Goal: Ask a question

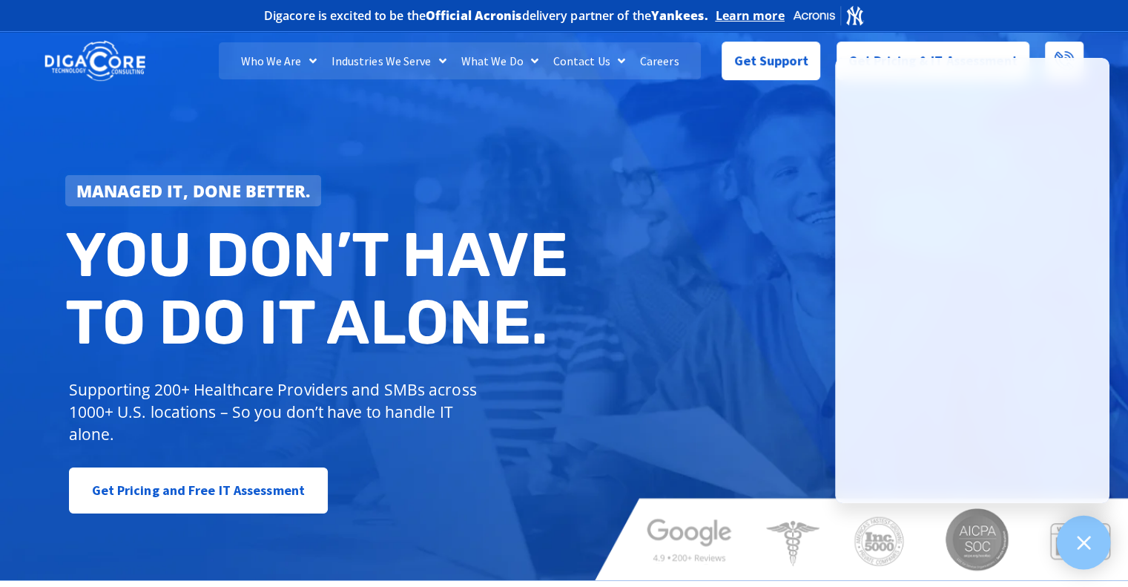
click at [1093, 539] on div at bounding box center [1084, 543] width 54 height 54
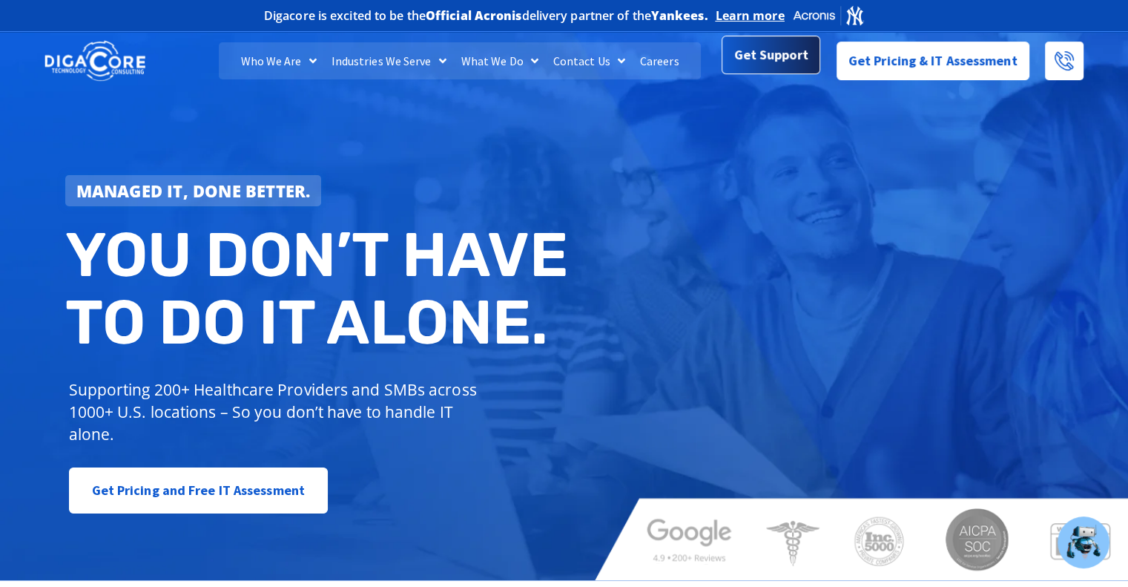
click at [769, 62] on span "Get Support" at bounding box center [771, 55] width 74 height 30
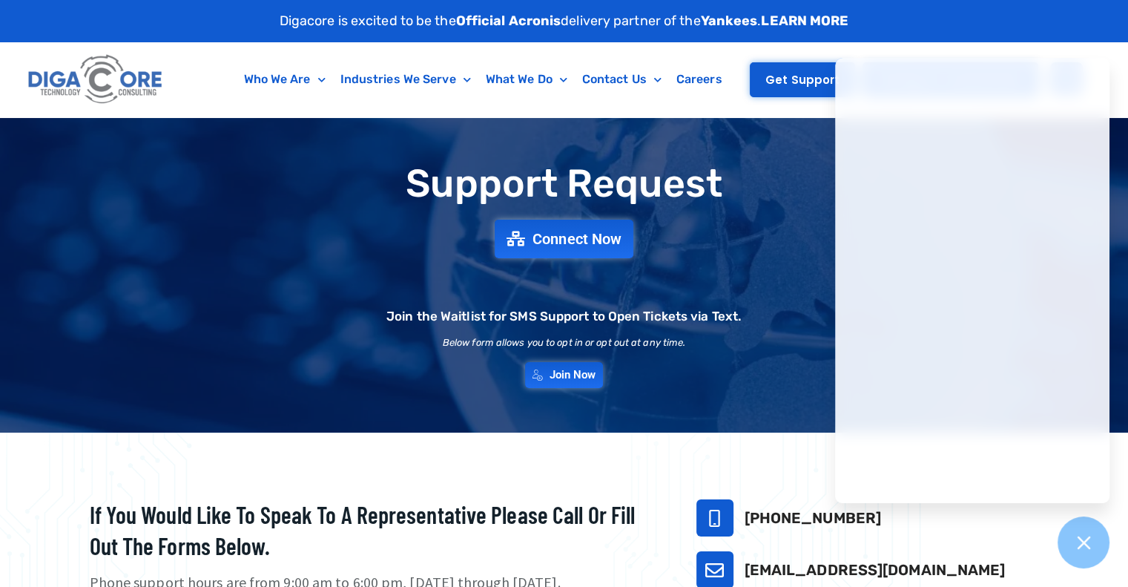
click at [798, 92] on link "Get Support" at bounding box center [802, 79] width 105 height 35
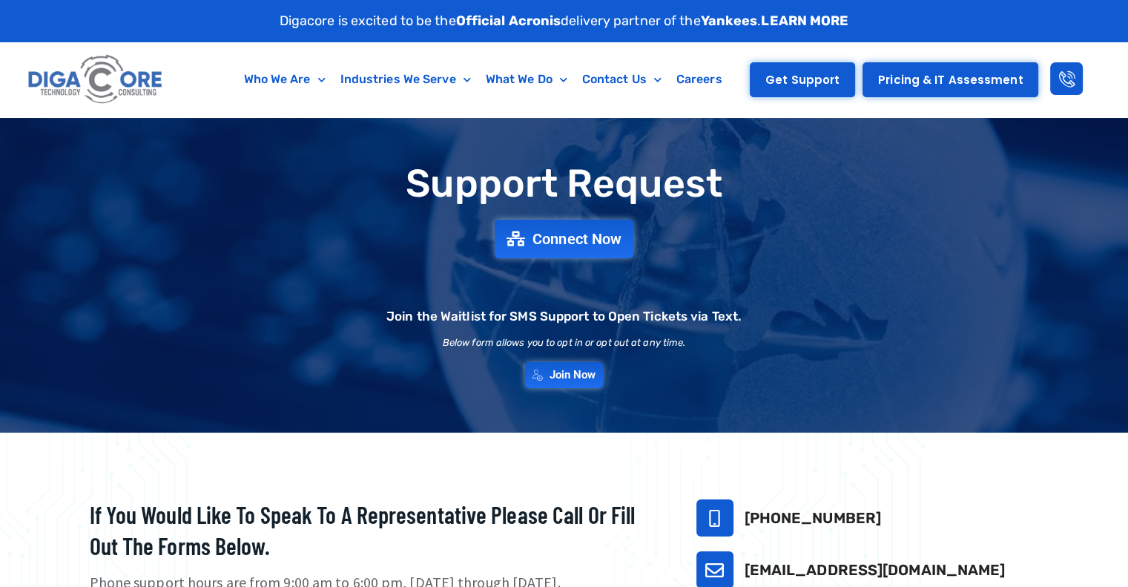
click at [797, 68] on link "Get Support" at bounding box center [802, 79] width 105 height 35
click at [591, 206] on div "Support Request Connect Now Join the Waitlist for SMS Support to Open Tickets v…" at bounding box center [564, 275] width 1038 height 240
click at [590, 219] on div "Support Request Connect Now Join the Waitlist for SMS Support to Open Tickets v…" at bounding box center [564, 275] width 1038 height 240
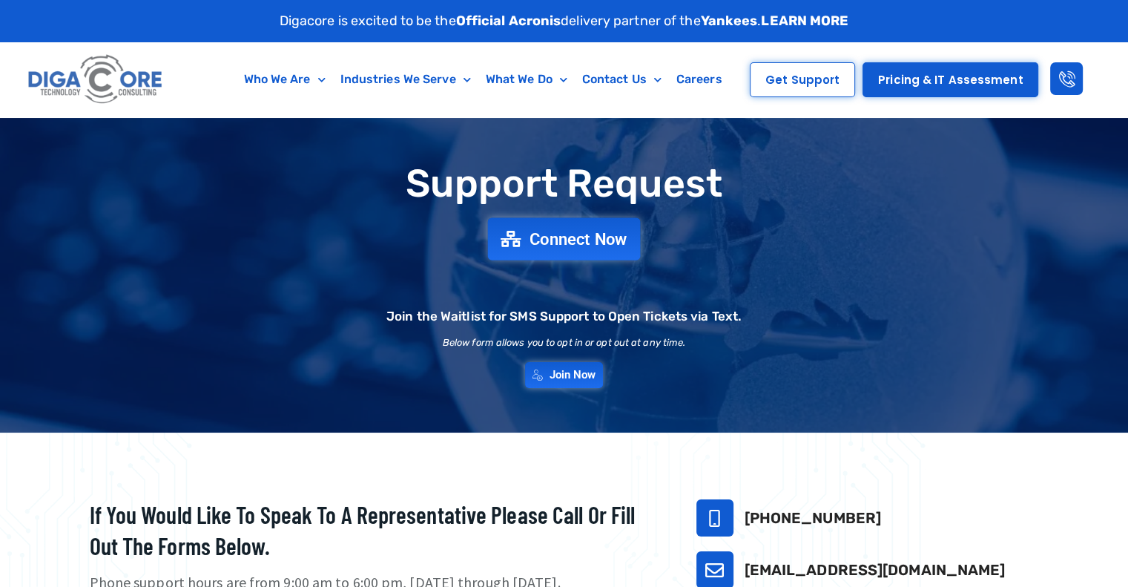
click at [590, 231] on span "Connect Now" at bounding box center [579, 239] width 98 height 16
